Goal: Task Accomplishment & Management: Complete application form

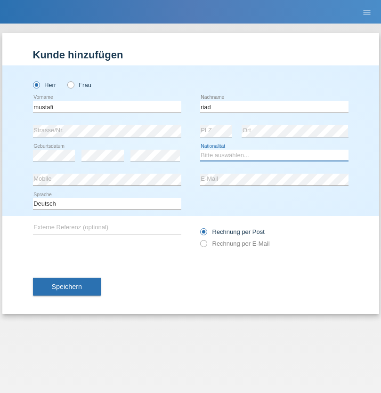
select select "MK"
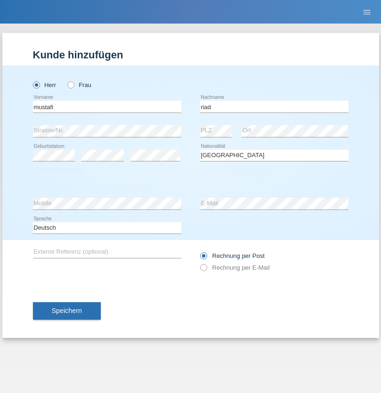
select select "C"
select select "11"
select select "08"
select select "2013"
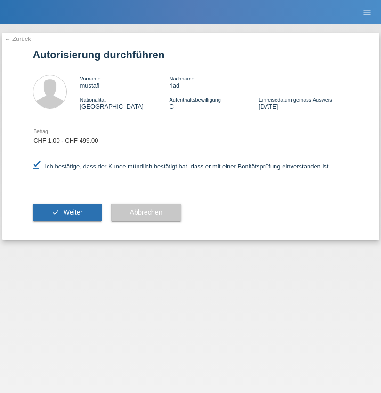
select select "1"
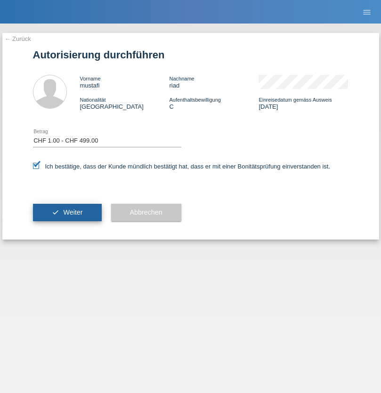
click at [67, 212] on span "Weiter" at bounding box center [72, 213] width 19 height 8
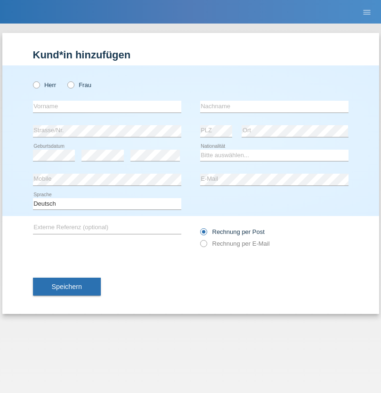
radio input "true"
select select "PT"
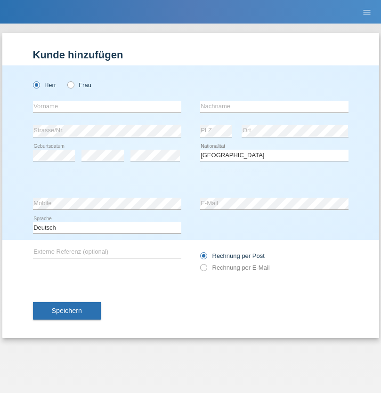
select select "C"
select select "01"
select select "07"
select select "2005"
